Goal: Task Accomplishment & Management: Manage account settings

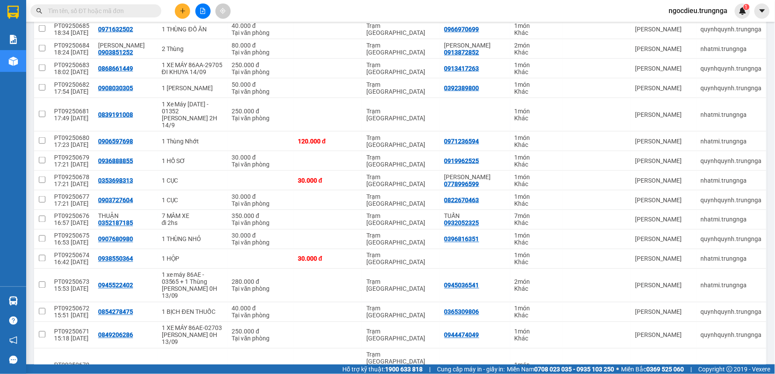
scroll to position [385, 0]
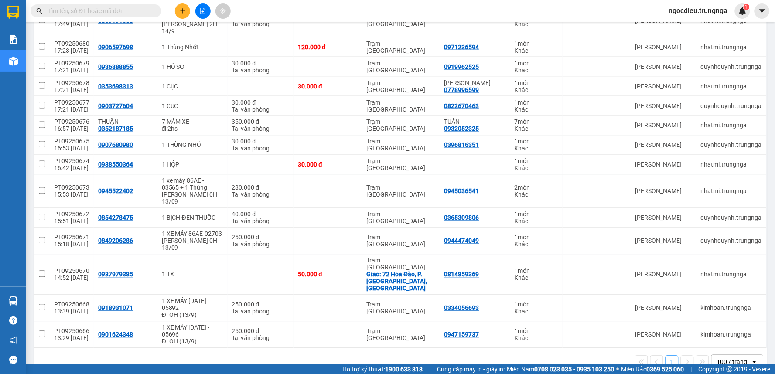
click at [719, 358] on div "100 / trang" at bounding box center [732, 362] width 31 height 9
click at [721, 323] on span "100 / trang" at bounding box center [727, 324] width 33 height 9
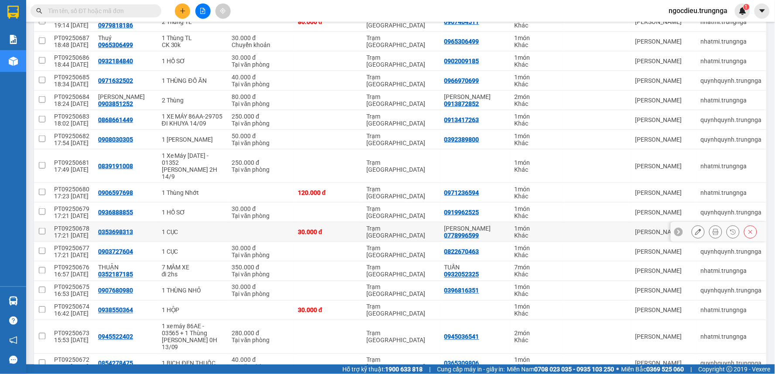
scroll to position [0, 0]
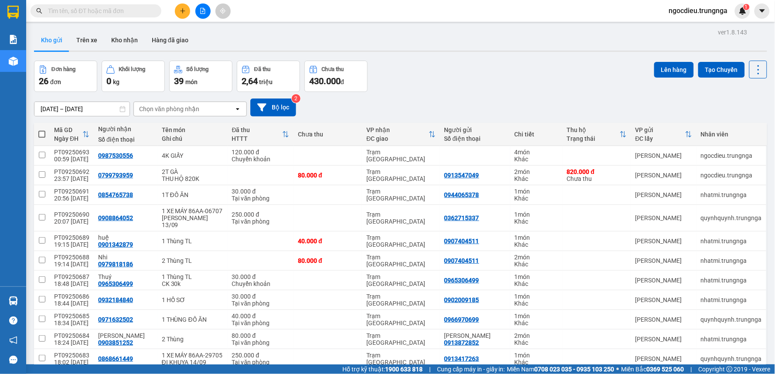
click at [42, 137] on span at bounding box center [41, 134] width 7 height 7
click at [42, 130] on input "checkbox" at bounding box center [42, 130] width 0 height 0
checkbox input "true"
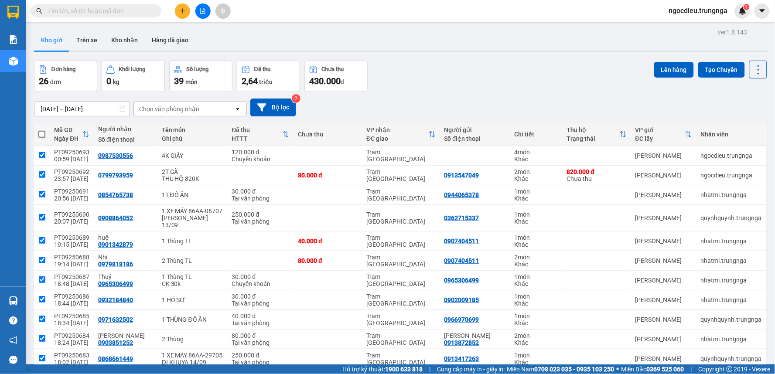
checkbox input "true"
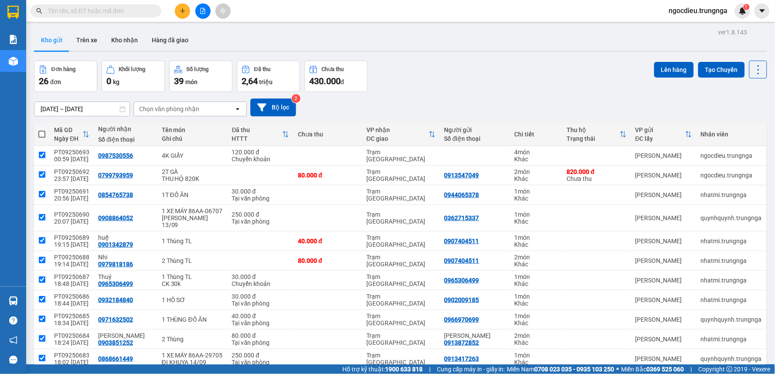
checkbox input "true"
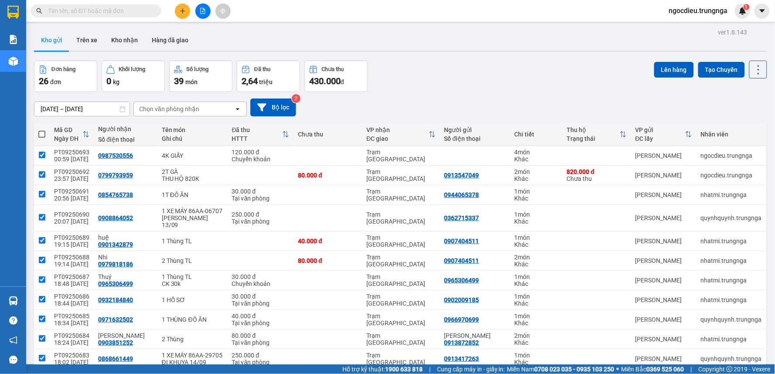
checkbox input "true"
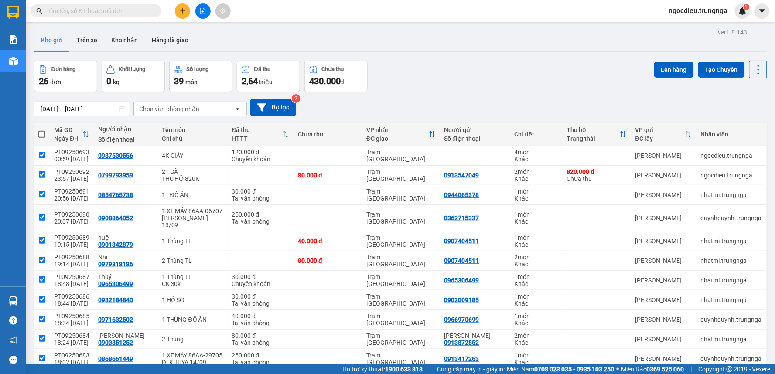
checkbox input "true"
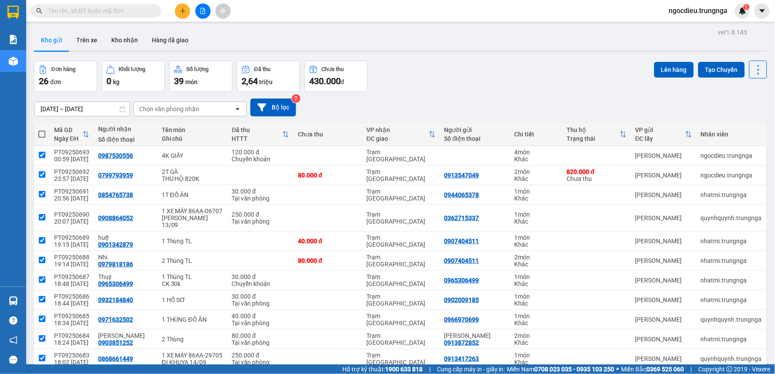
checkbox input "true"
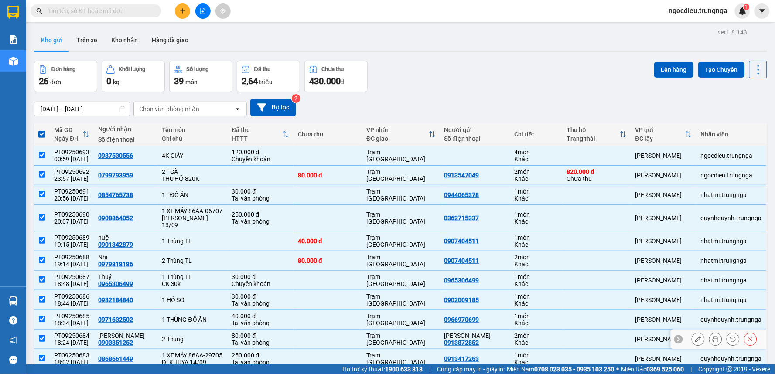
scroll to position [97, 0]
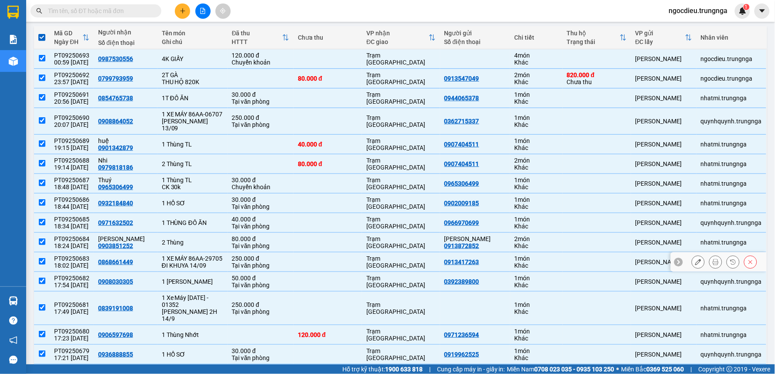
click at [44, 265] on input "checkbox" at bounding box center [42, 261] width 7 height 7
checkbox input "false"
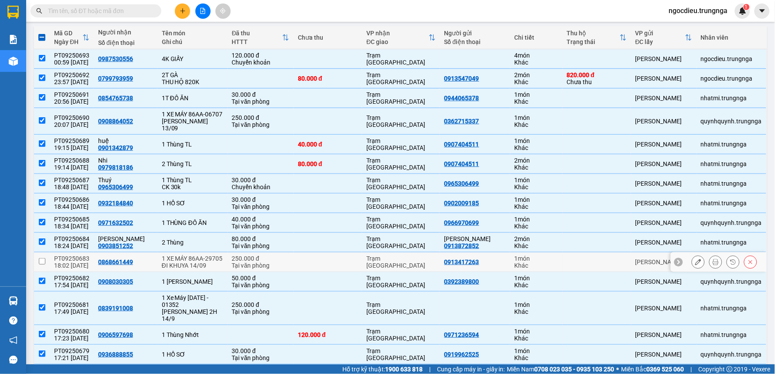
scroll to position [145, 0]
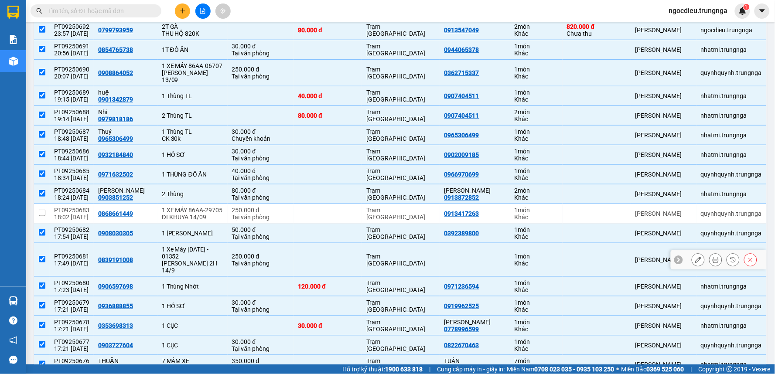
click at [39, 262] on input "checkbox" at bounding box center [42, 259] width 7 height 7
checkbox input "false"
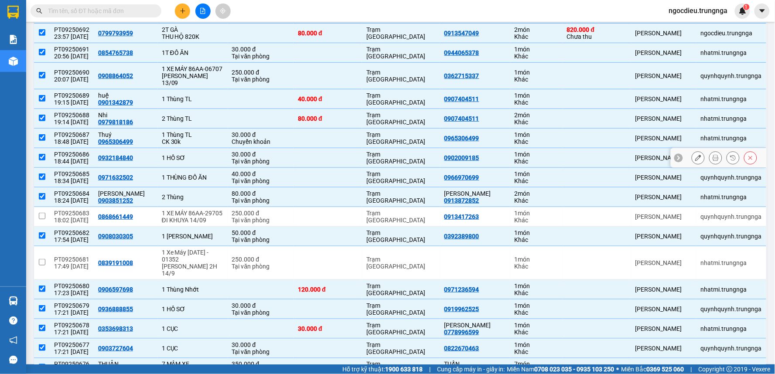
scroll to position [0, 0]
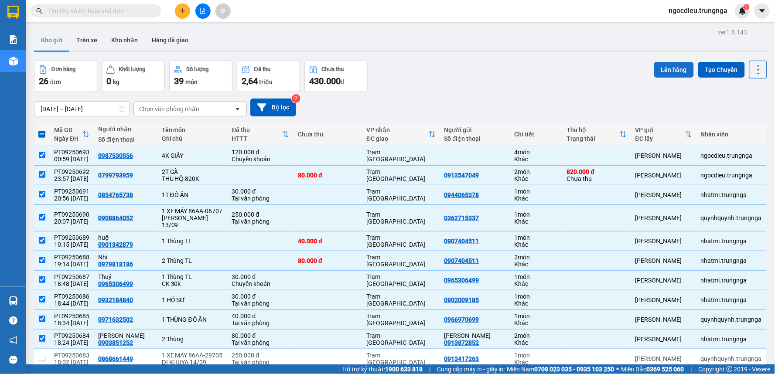
click at [669, 68] on button "Lên hàng" at bounding box center [674, 70] width 40 height 16
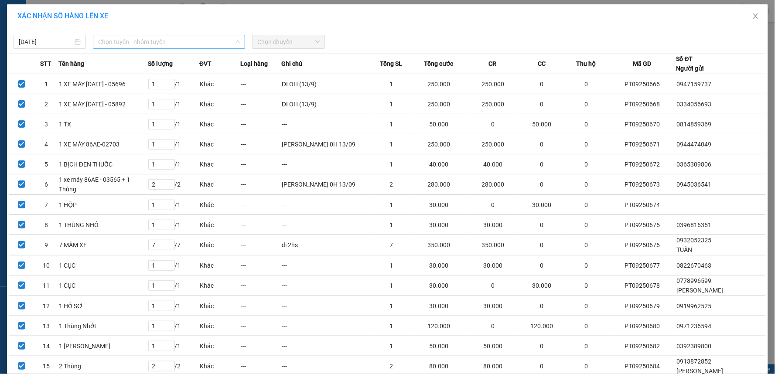
click at [115, 37] on span "Chọn tuyến - nhóm tuyến" at bounding box center [169, 41] width 142 height 13
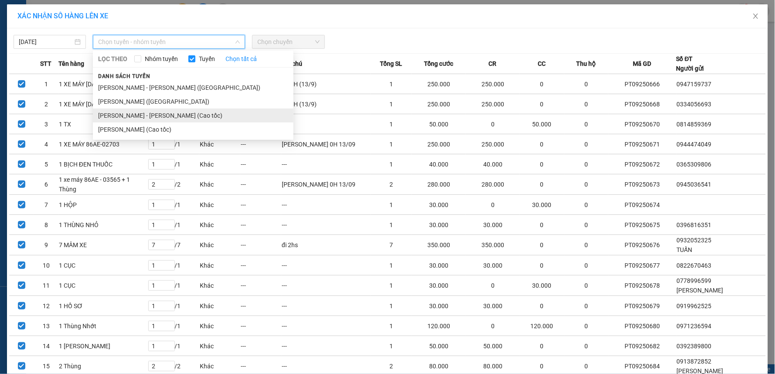
click at [125, 114] on li "[PERSON_NAME] - [PERSON_NAME] (Cao tốc)" at bounding box center [193, 116] width 201 height 14
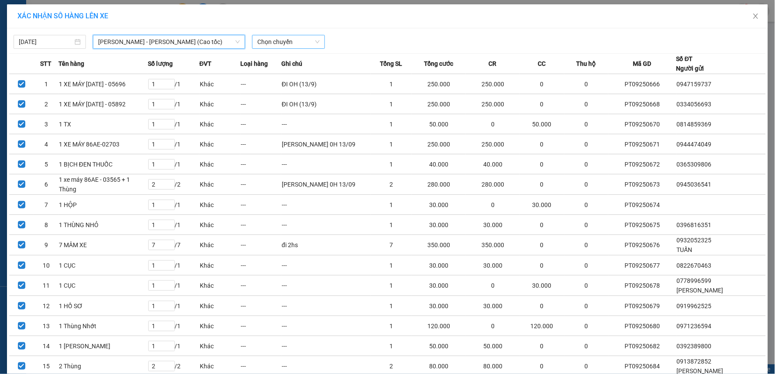
click at [273, 41] on span "Chọn chuyến" at bounding box center [288, 41] width 62 height 13
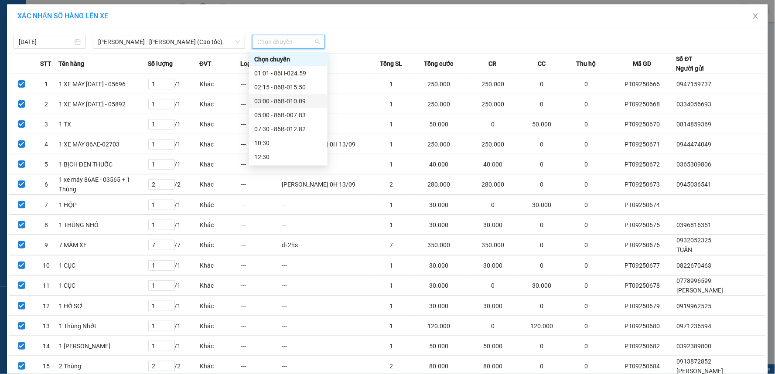
click at [274, 102] on div "03:00 - 86B-010.09" at bounding box center [288, 101] width 68 height 10
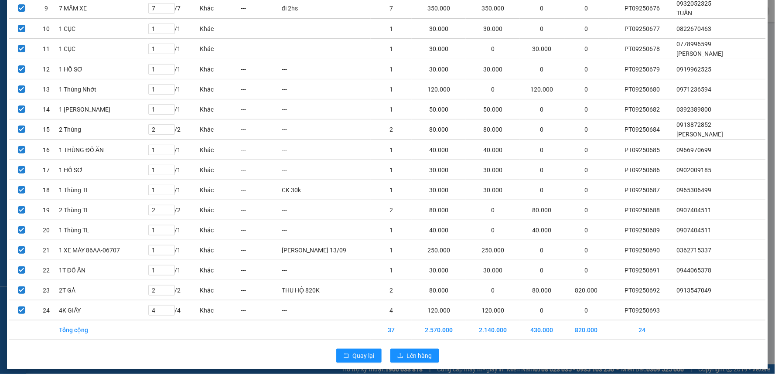
scroll to position [251, 0]
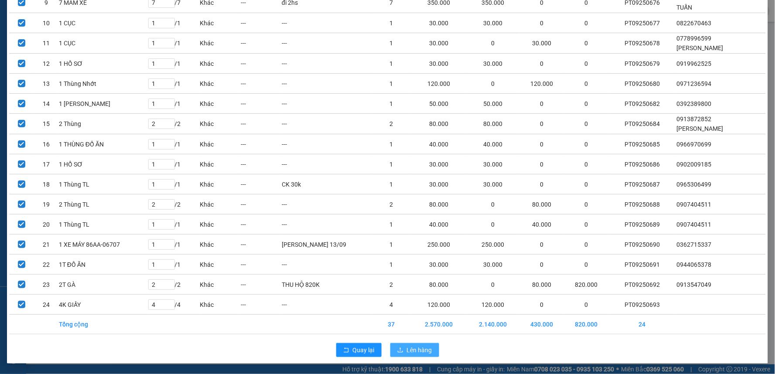
click at [409, 351] on span "Lên hàng" at bounding box center [419, 350] width 25 height 10
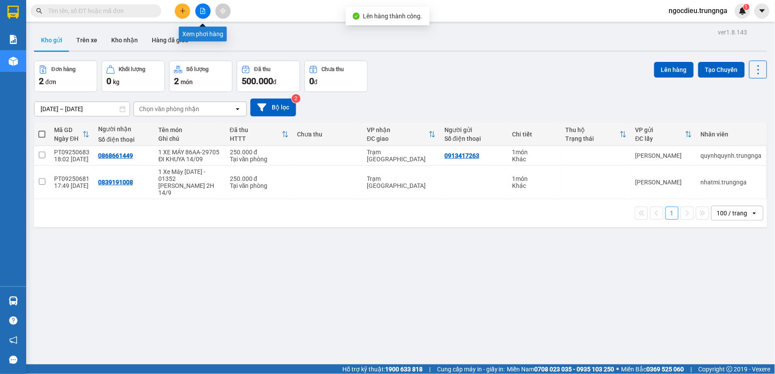
click at [201, 10] on icon "file-add" at bounding box center [203, 11] width 6 height 6
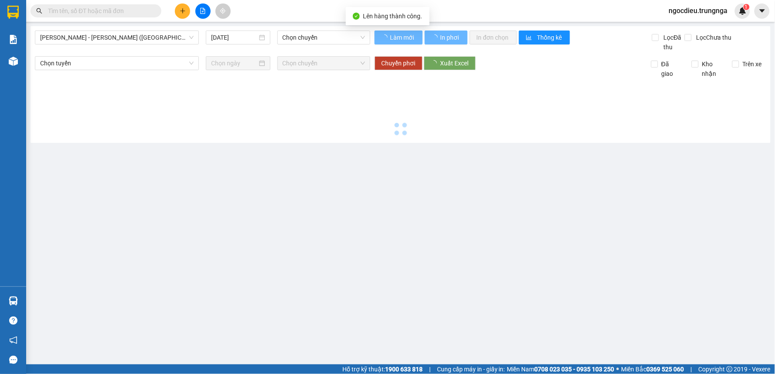
type input "[DATE]"
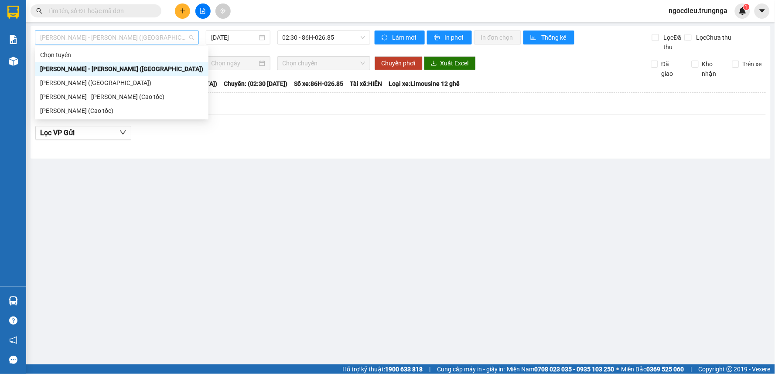
click at [129, 39] on span "[PERSON_NAME] - [PERSON_NAME] ([GEOGRAPHIC_DATA])" at bounding box center [116, 37] width 153 height 13
click at [115, 98] on div "[PERSON_NAME] - [PERSON_NAME] (Cao tốc)" at bounding box center [121, 97] width 163 height 10
type input "[DATE]"
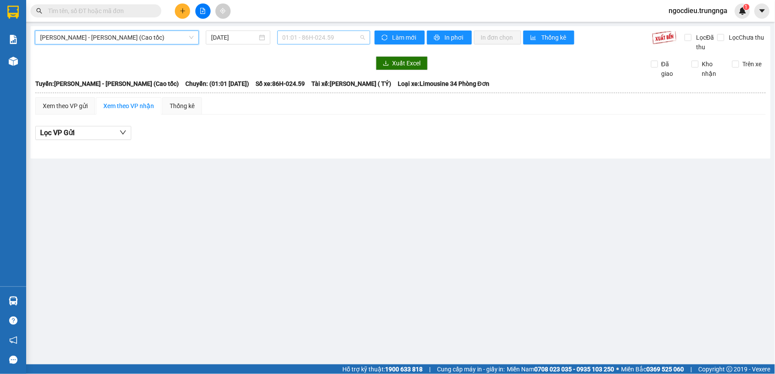
click at [303, 34] on span "01:01 - 86H-024.59" at bounding box center [324, 37] width 82 height 13
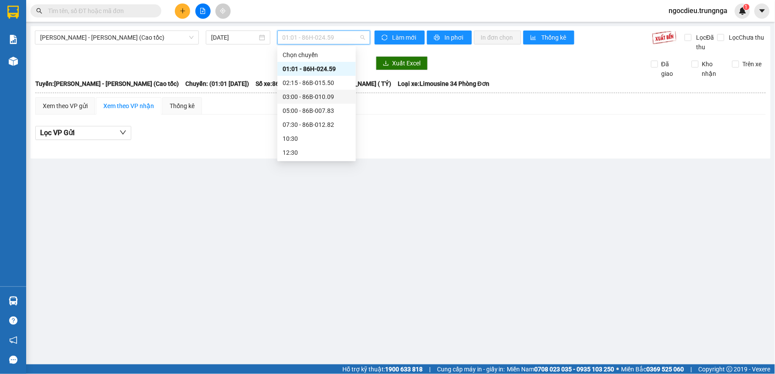
click at [312, 94] on div "03:00 - 86B-010.09" at bounding box center [317, 97] width 68 height 10
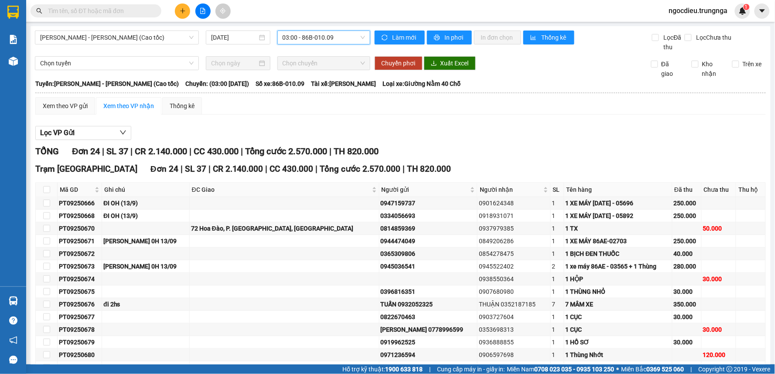
click at [175, 52] on div "[PERSON_NAME] - [PERSON_NAME] (Cao tốc) [DATE] 03:00 03:00 - 86B-010.09 Làm mới…" at bounding box center [401, 283] width 740 height 515
click at [164, 67] on span "Chọn tuyến" at bounding box center [116, 63] width 153 height 13
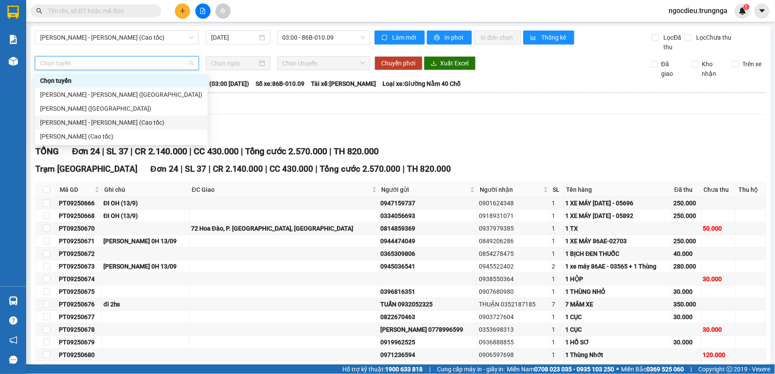
click at [113, 127] on div "[PERSON_NAME] - [PERSON_NAME] (Cao tốc)" at bounding box center [121, 123] width 173 height 14
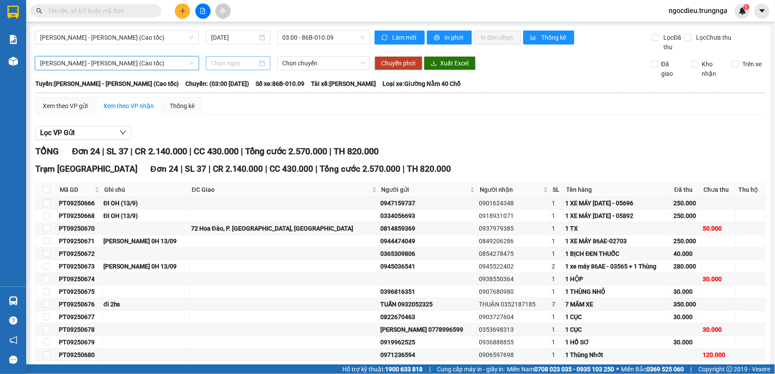
click at [235, 66] on input at bounding box center [234, 63] width 46 height 10
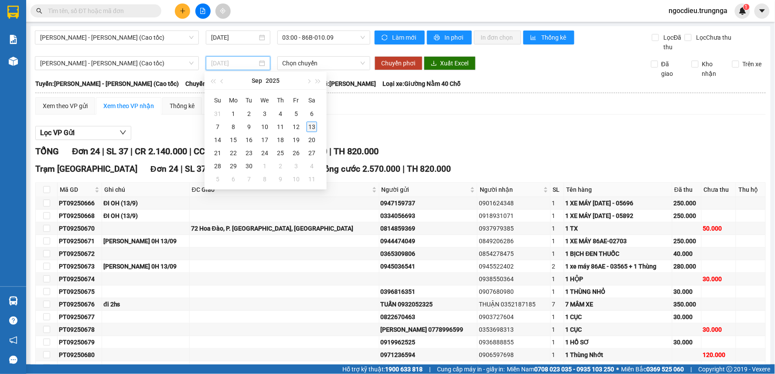
type input "[DATE]"
click at [311, 126] on div "13" at bounding box center [312, 127] width 10 height 10
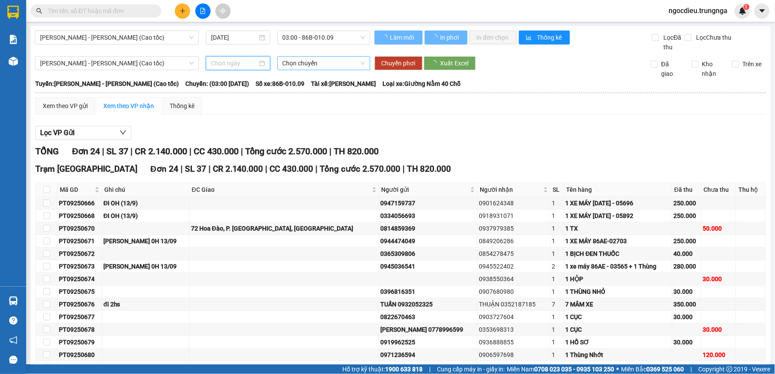
type input "[DATE]"
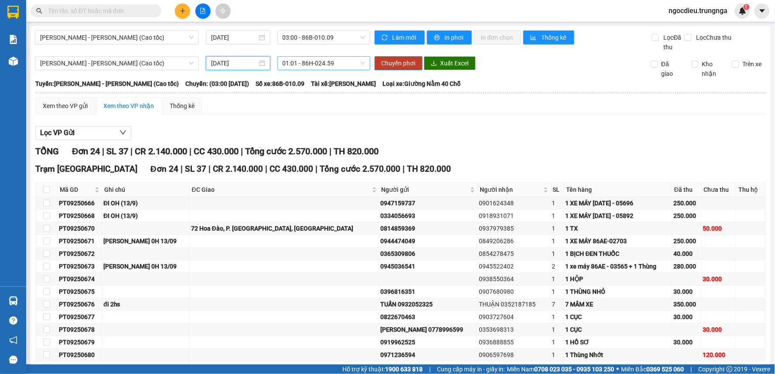
click at [305, 65] on span "01:01 - 86H-024.59" at bounding box center [324, 63] width 82 height 13
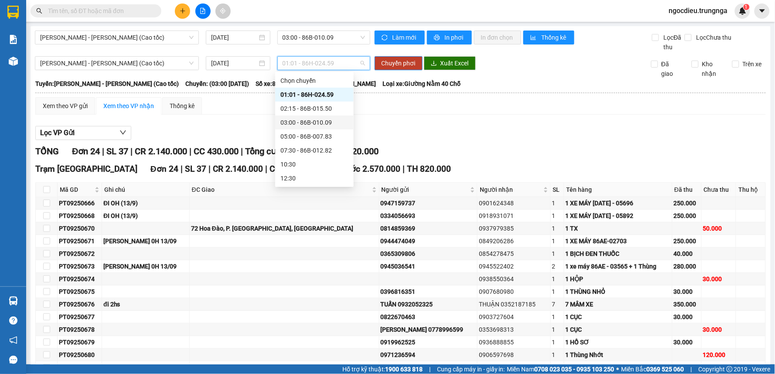
click at [301, 121] on div "03:00 - 86B-010.09" at bounding box center [314, 123] width 68 height 10
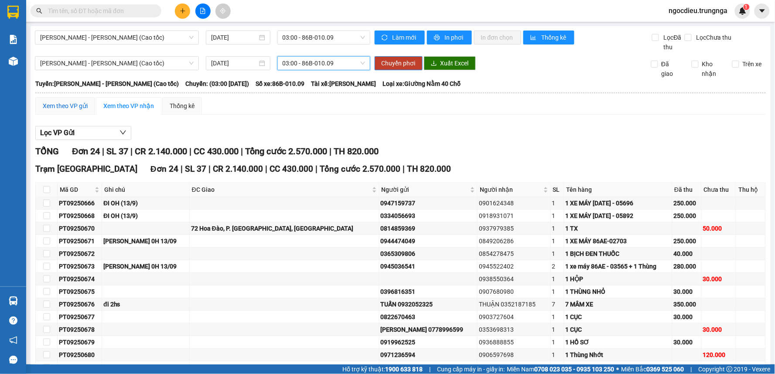
click at [72, 102] on div "Xem theo VP gửi" at bounding box center [65, 106] width 45 height 10
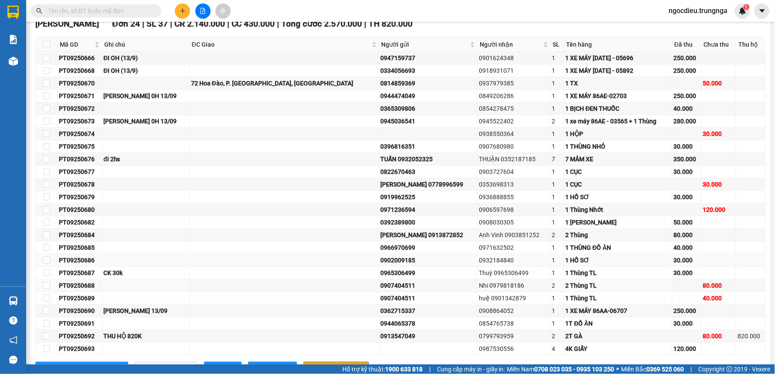
scroll to position [181, 0]
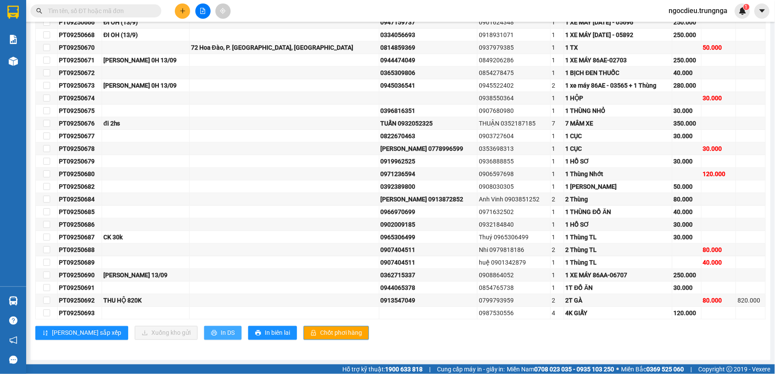
click at [221, 332] on span "In DS" at bounding box center [228, 333] width 14 height 10
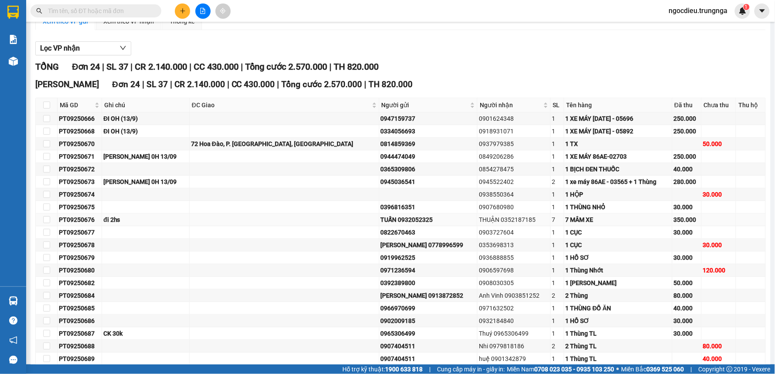
scroll to position [0, 0]
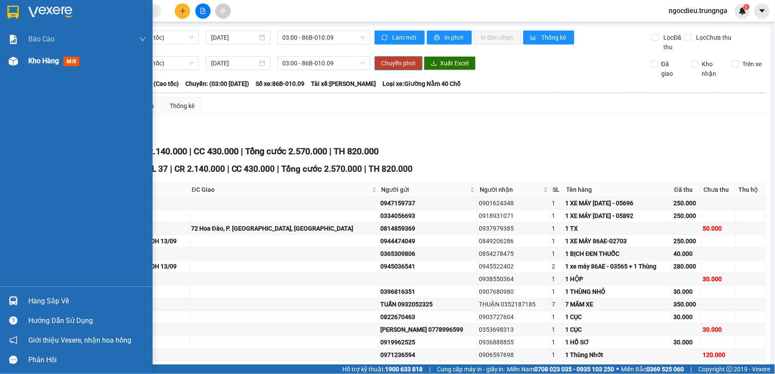
click at [42, 53] on div "Kho hàng mới" at bounding box center [87, 61] width 118 height 22
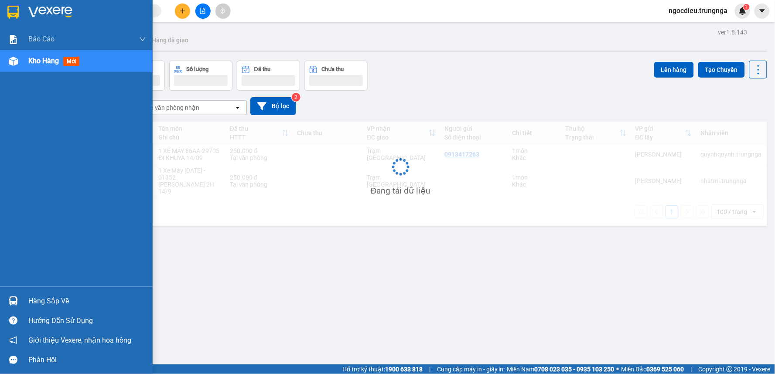
click at [43, 57] on span "Kho hàng" at bounding box center [43, 61] width 31 height 8
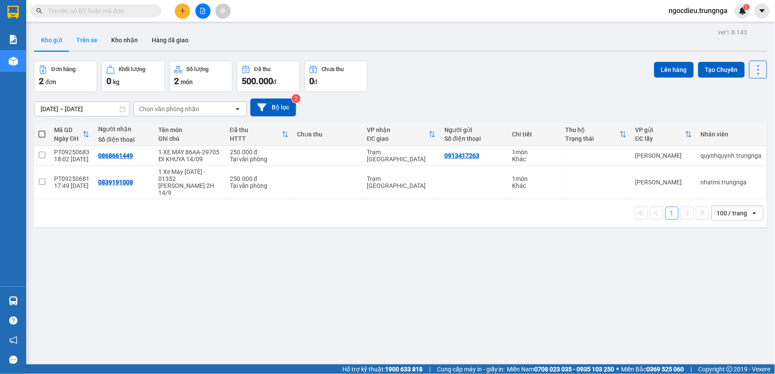
click at [90, 42] on button "Trên xe" at bounding box center [86, 40] width 35 height 21
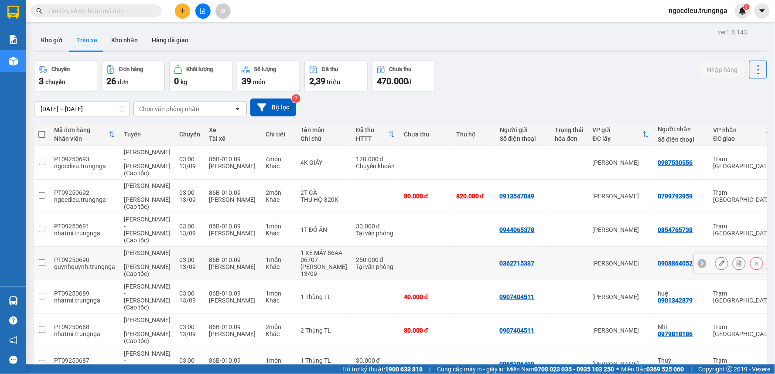
scroll to position [101, 0]
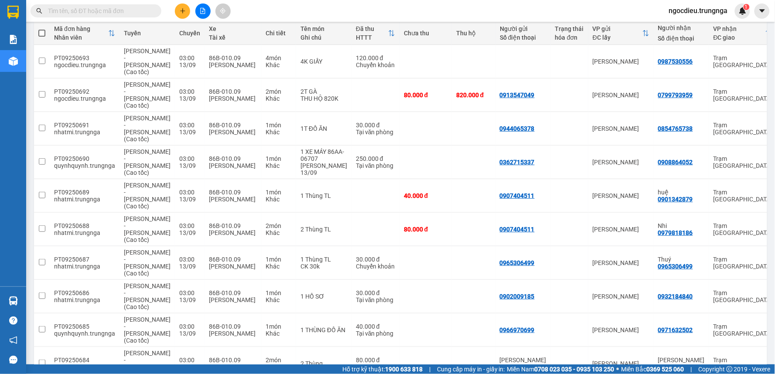
click at [722, 320] on span "100 / trang" at bounding box center [726, 324] width 31 height 9
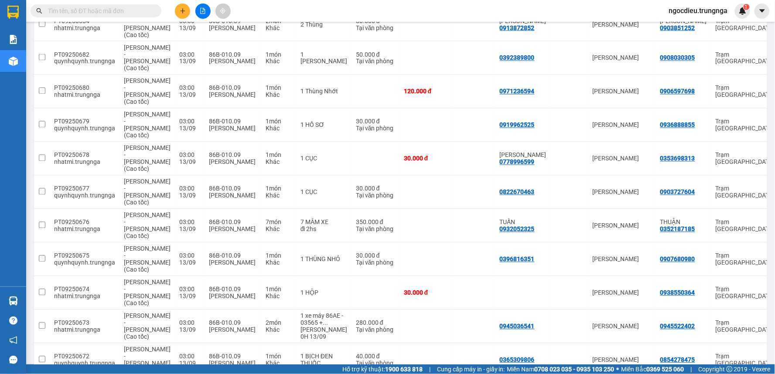
scroll to position [489, 0]
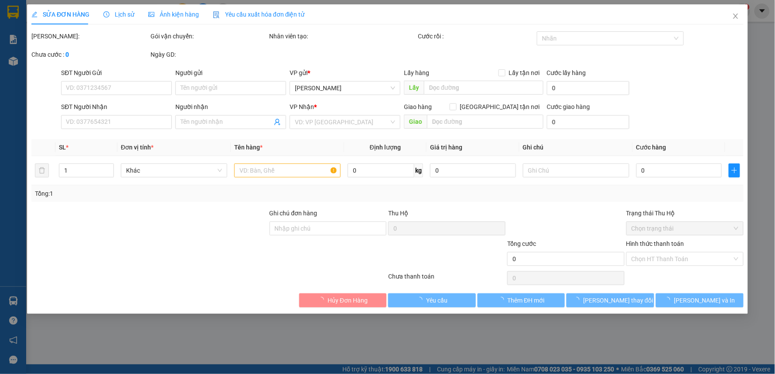
type input "0814859369"
type input "0937979385"
checkbox input "true"
type input "72 Hoa Đào, P. [GEOGRAPHIC_DATA], [GEOGRAPHIC_DATA]"
type input "50.000"
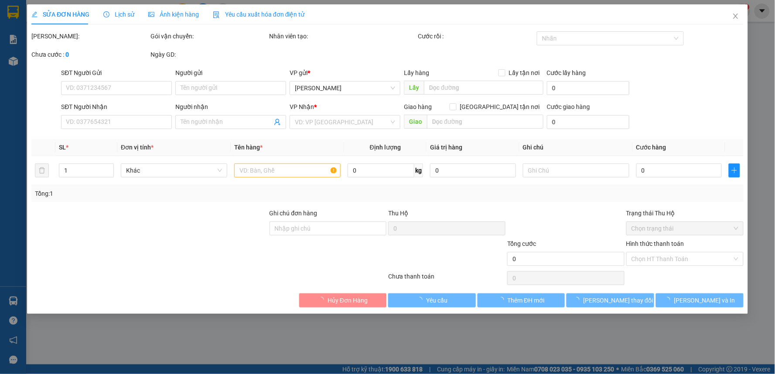
type input "50.000"
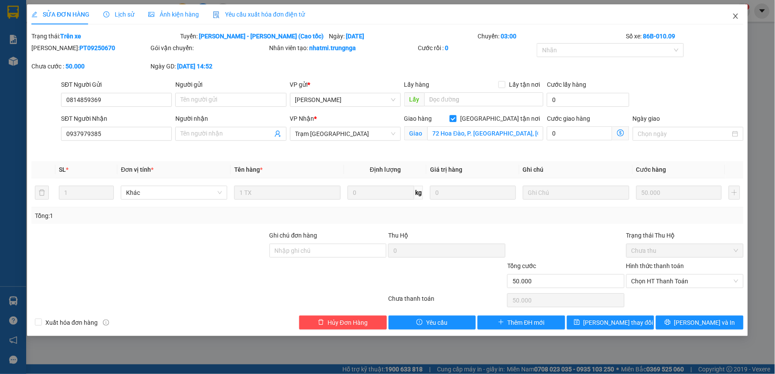
click at [735, 14] on icon "close" at bounding box center [735, 16] width 7 height 7
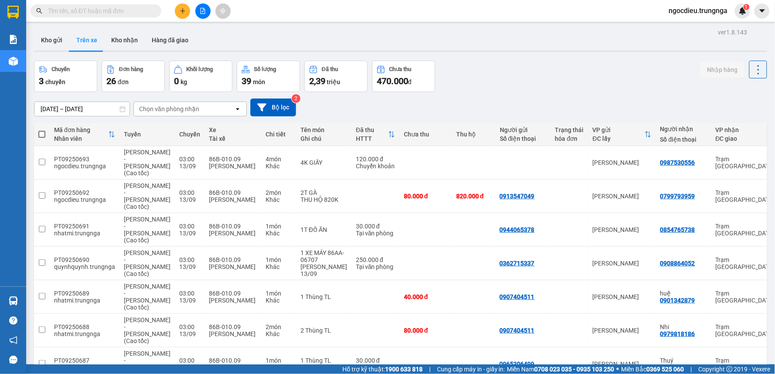
click at [207, 8] on button at bounding box center [202, 10] width 15 height 15
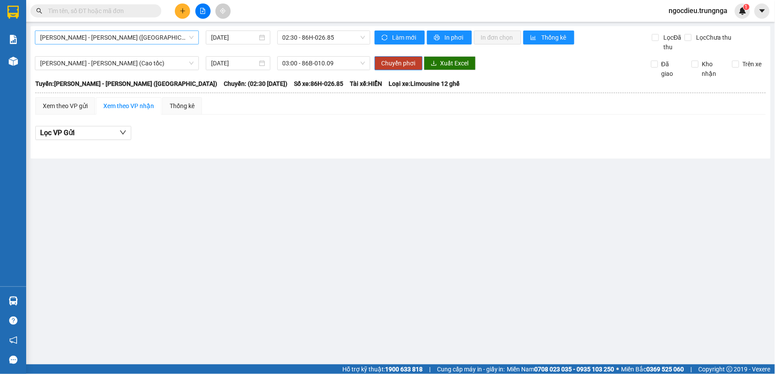
click at [146, 41] on span "[PERSON_NAME] - [PERSON_NAME] ([GEOGRAPHIC_DATA])" at bounding box center [116, 37] width 153 height 13
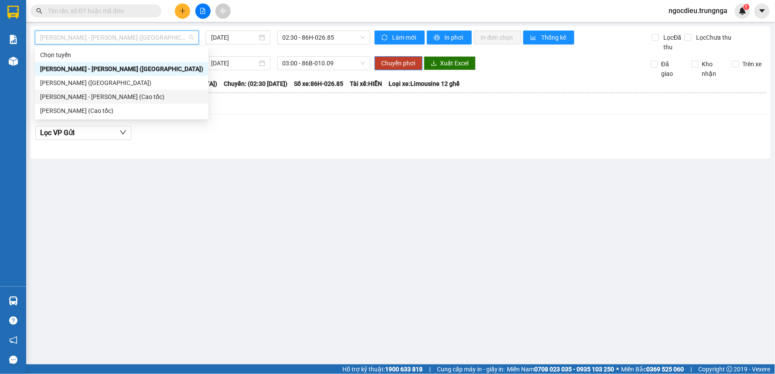
click at [126, 98] on div "[PERSON_NAME] - [PERSON_NAME] (Cao tốc)" at bounding box center [121, 97] width 163 height 10
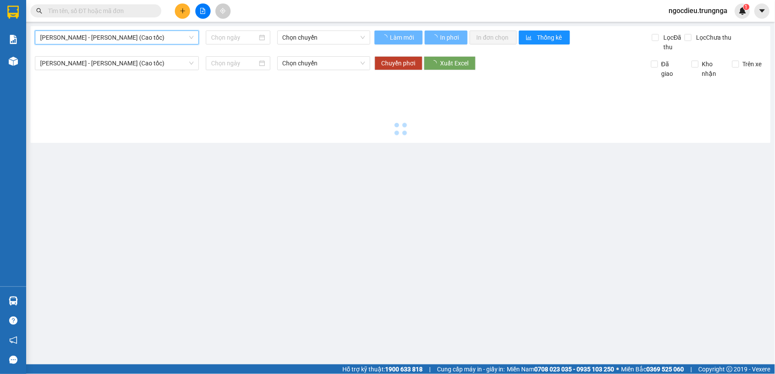
type input "[DATE]"
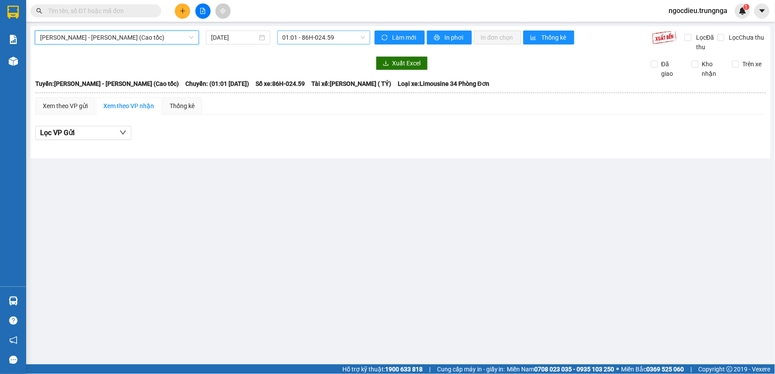
click at [310, 40] on span "01:01 - 86H-024.59" at bounding box center [324, 37] width 82 height 13
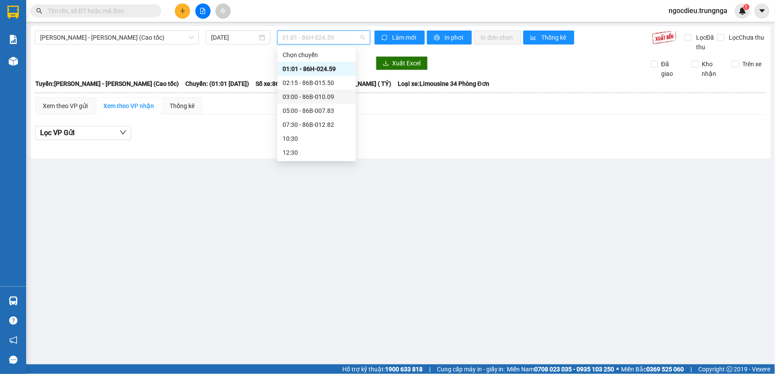
click at [310, 97] on div "03:00 - 86B-010.09" at bounding box center [317, 97] width 68 height 10
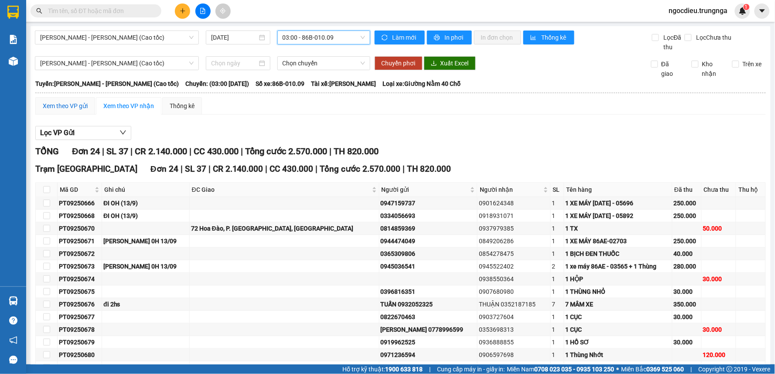
click at [51, 106] on div "Xem theo VP gửi" at bounding box center [65, 106] width 45 height 10
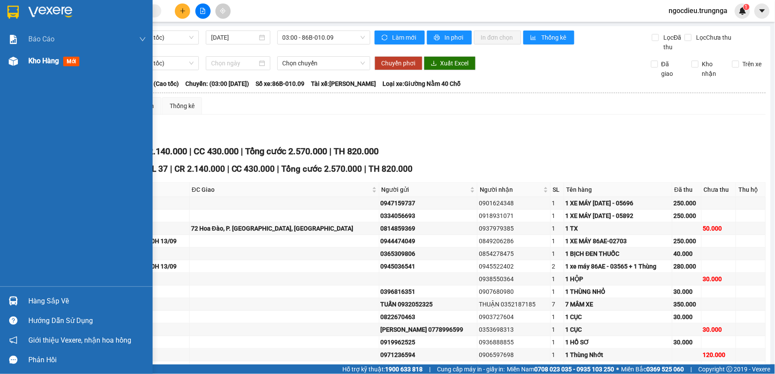
click at [30, 65] on span "Kho hàng" at bounding box center [43, 61] width 31 height 8
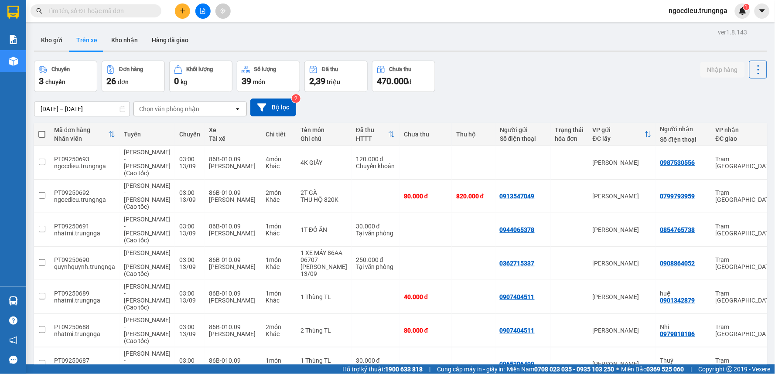
click at [183, 107] on div "Chọn văn phòng nhận" at bounding box center [169, 109] width 60 height 9
click at [169, 147] on span "Trạm [GEOGRAPHIC_DATA]" at bounding box center [179, 143] width 79 height 9
click at [719, 160] on icon at bounding box center [722, 163] width 6 height 6
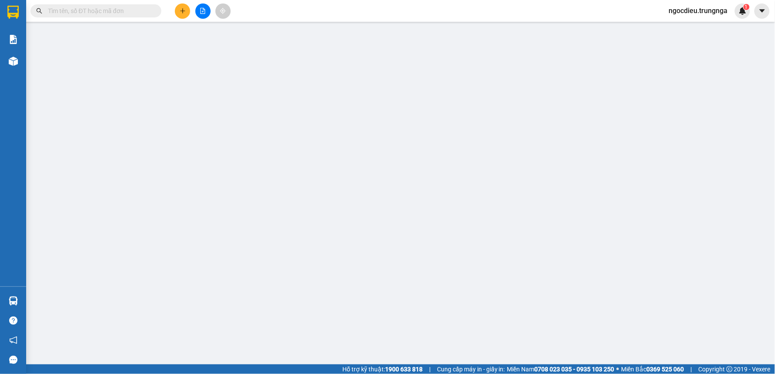
type input "0987530556"
type input "120.000"
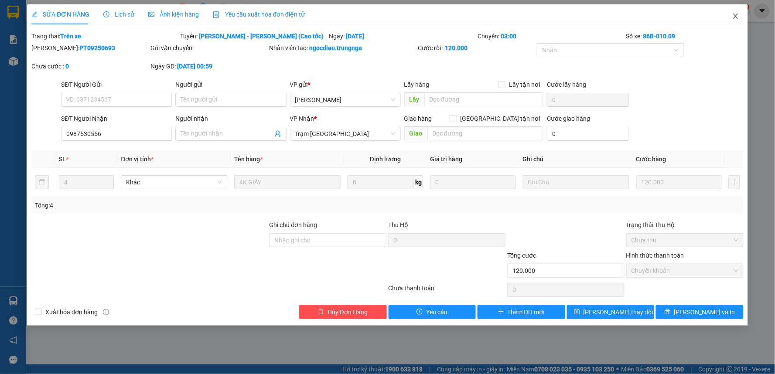
click at [736, 16] on icon "close" at bounding box center [735, 16] width 7 height 7
